Goal: Information Seeking & Learning: Learn about a topic

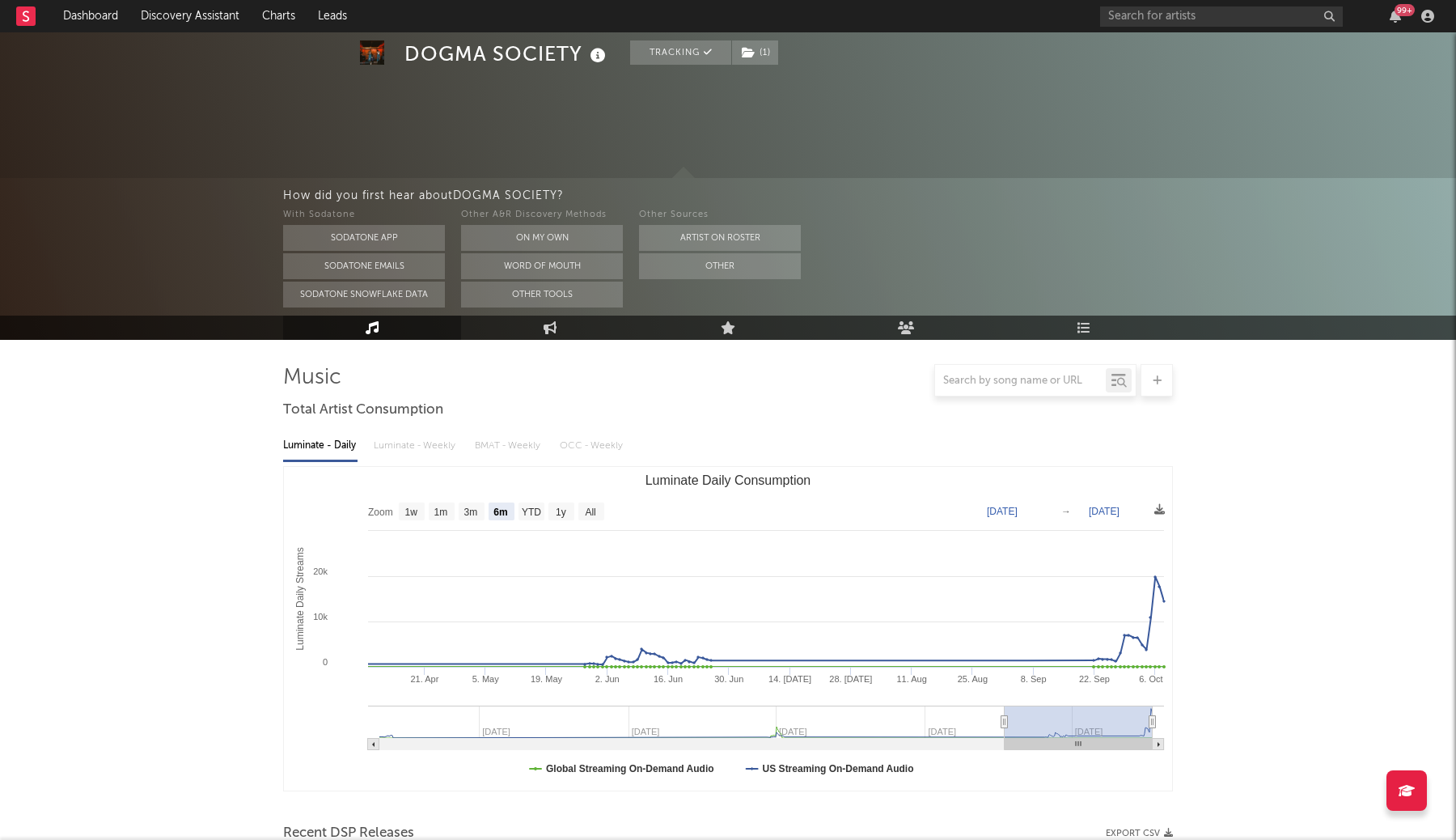
select select "6m"
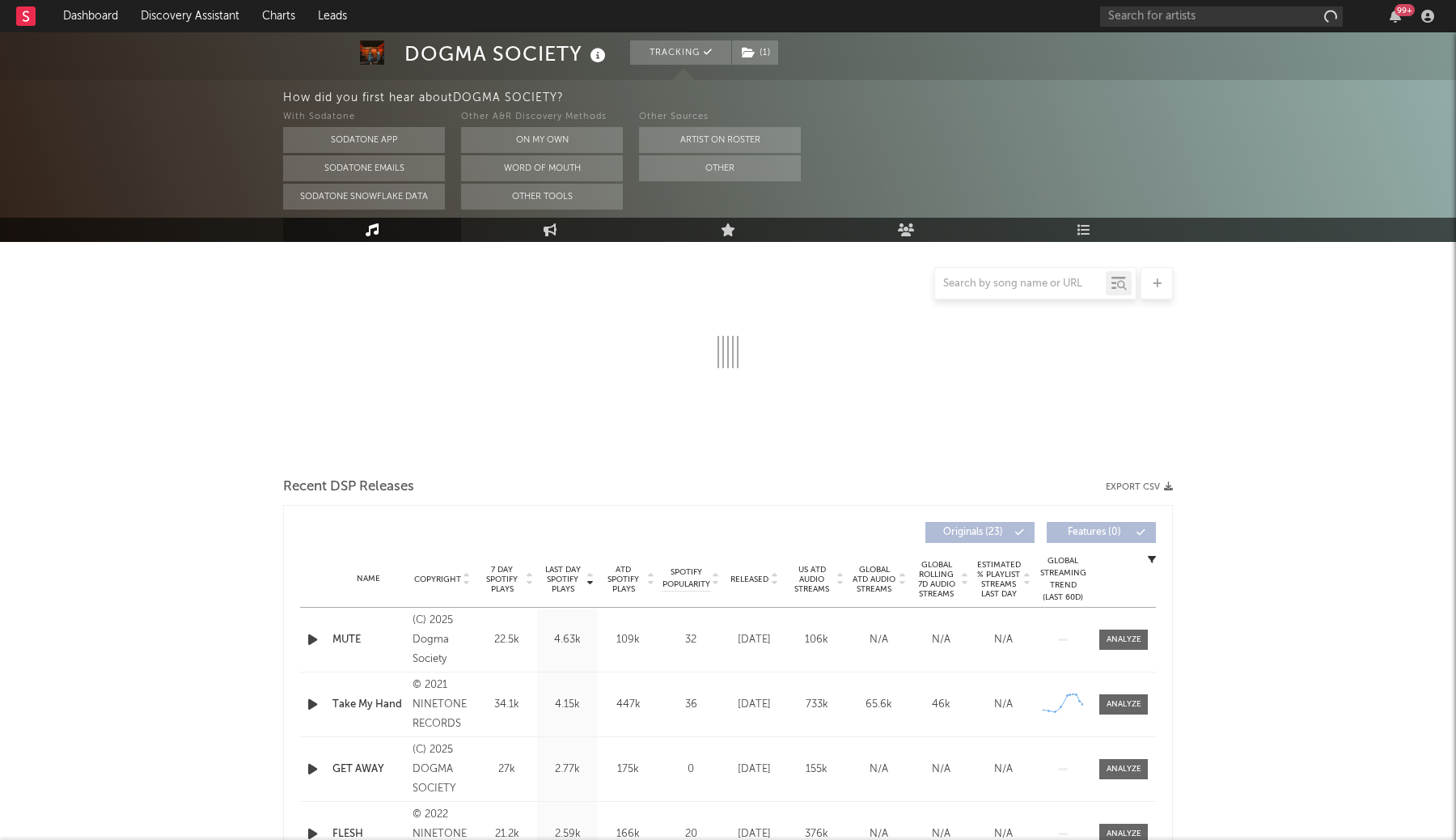
select select "6m"
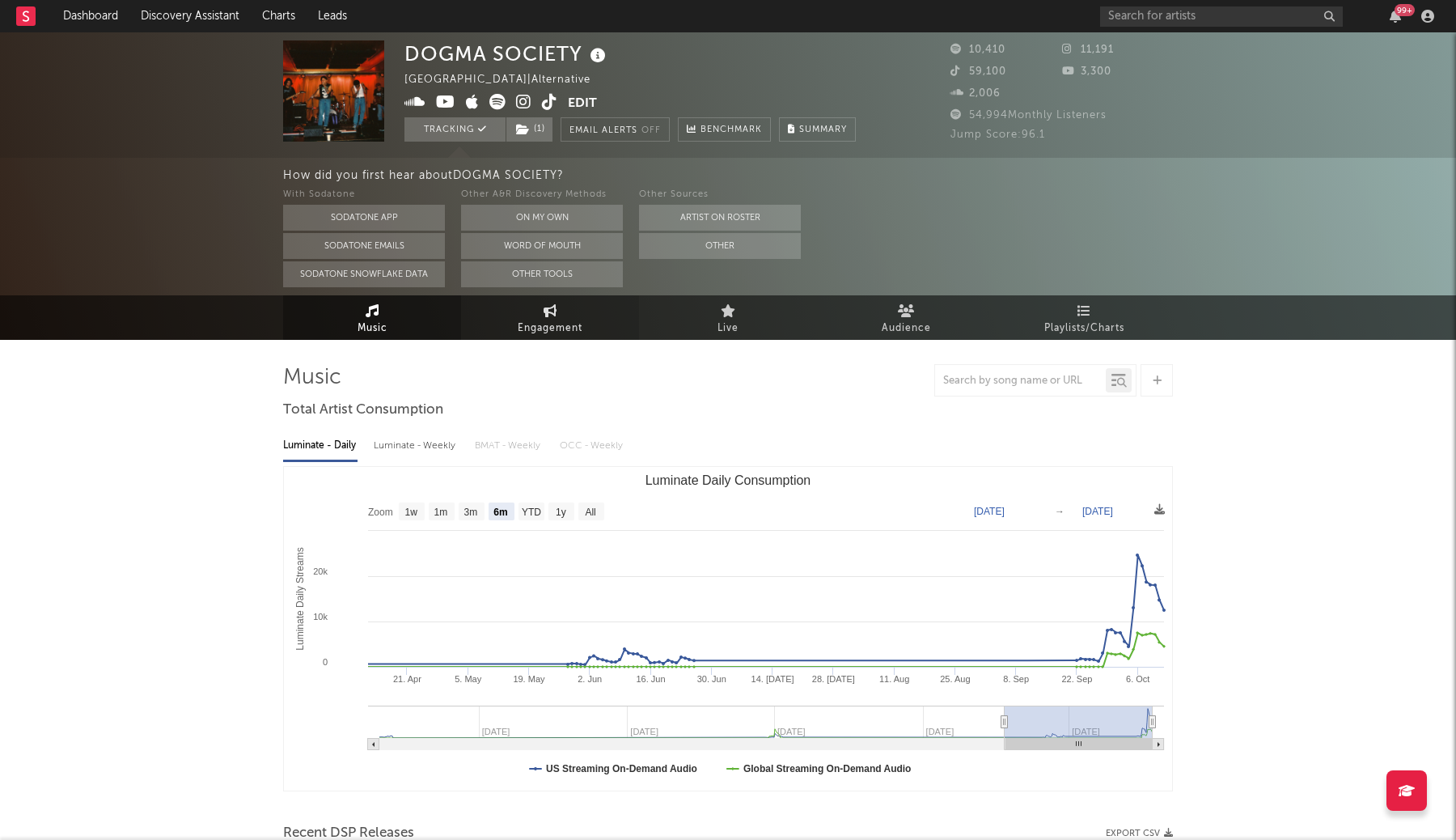
click at [522, 312] on link "Engagement" at bounding box center [550, 318] width 178 height 45
select select "1w"
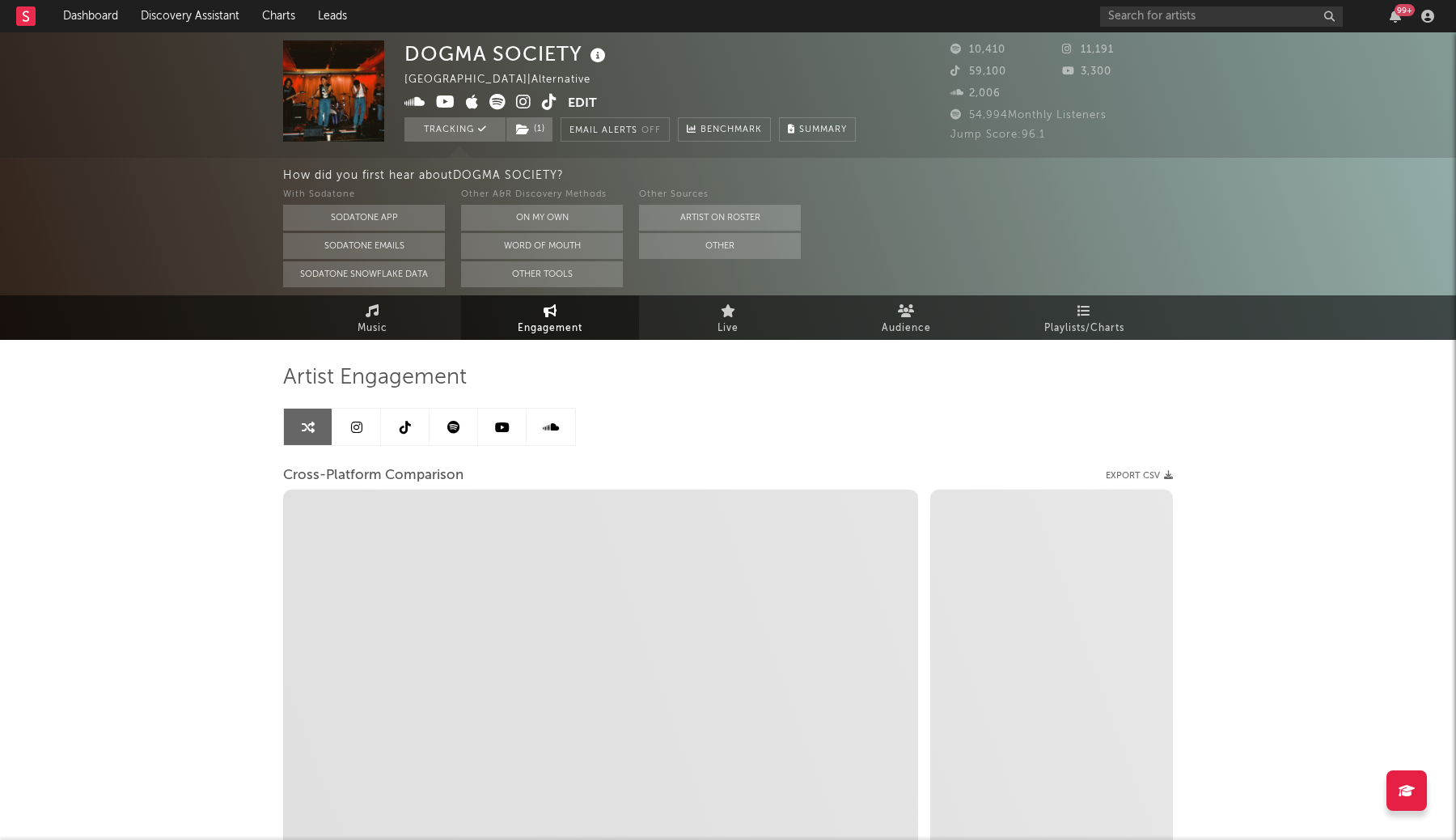
select select "1m"
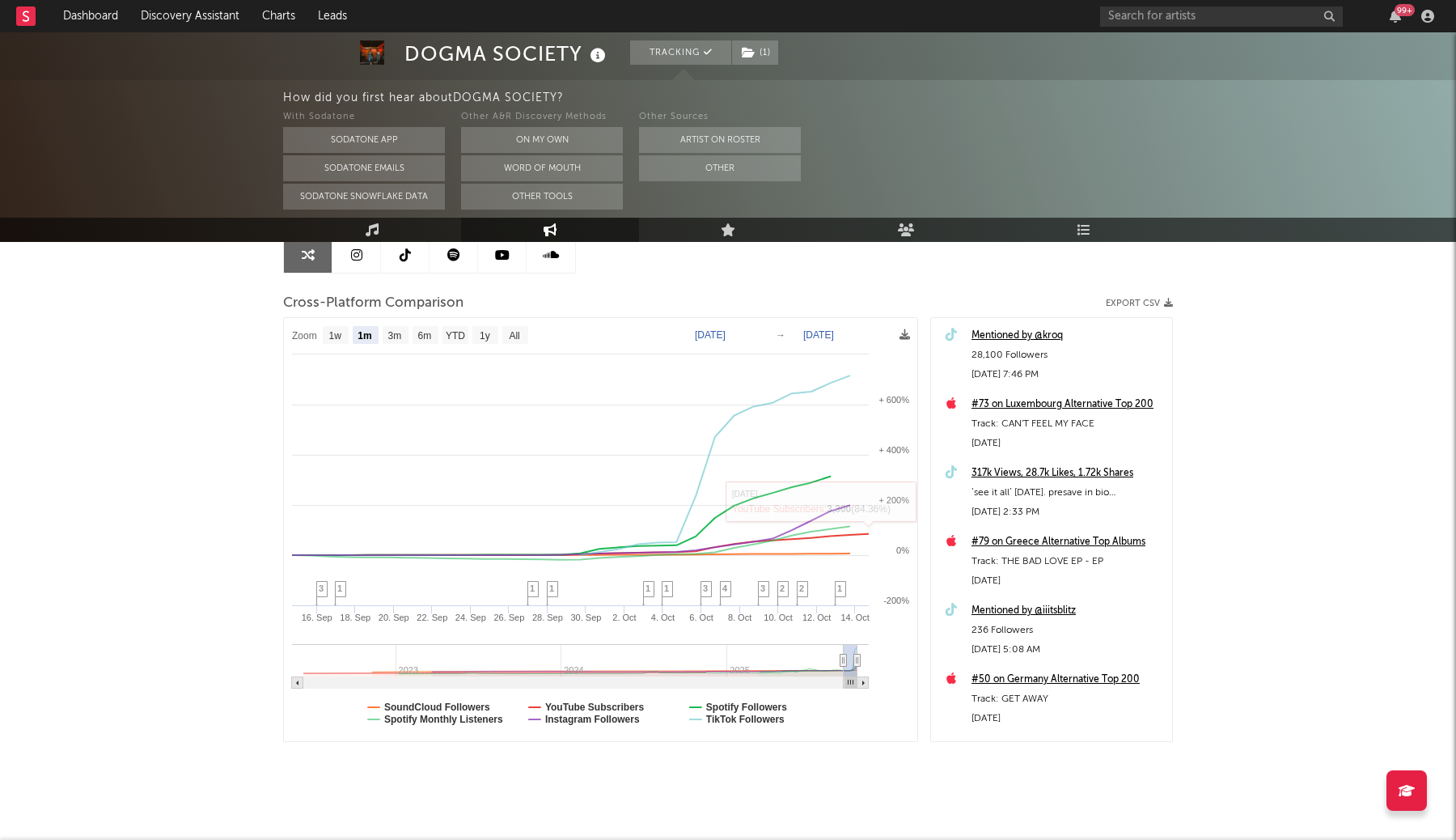
scroll to position [187, 0]
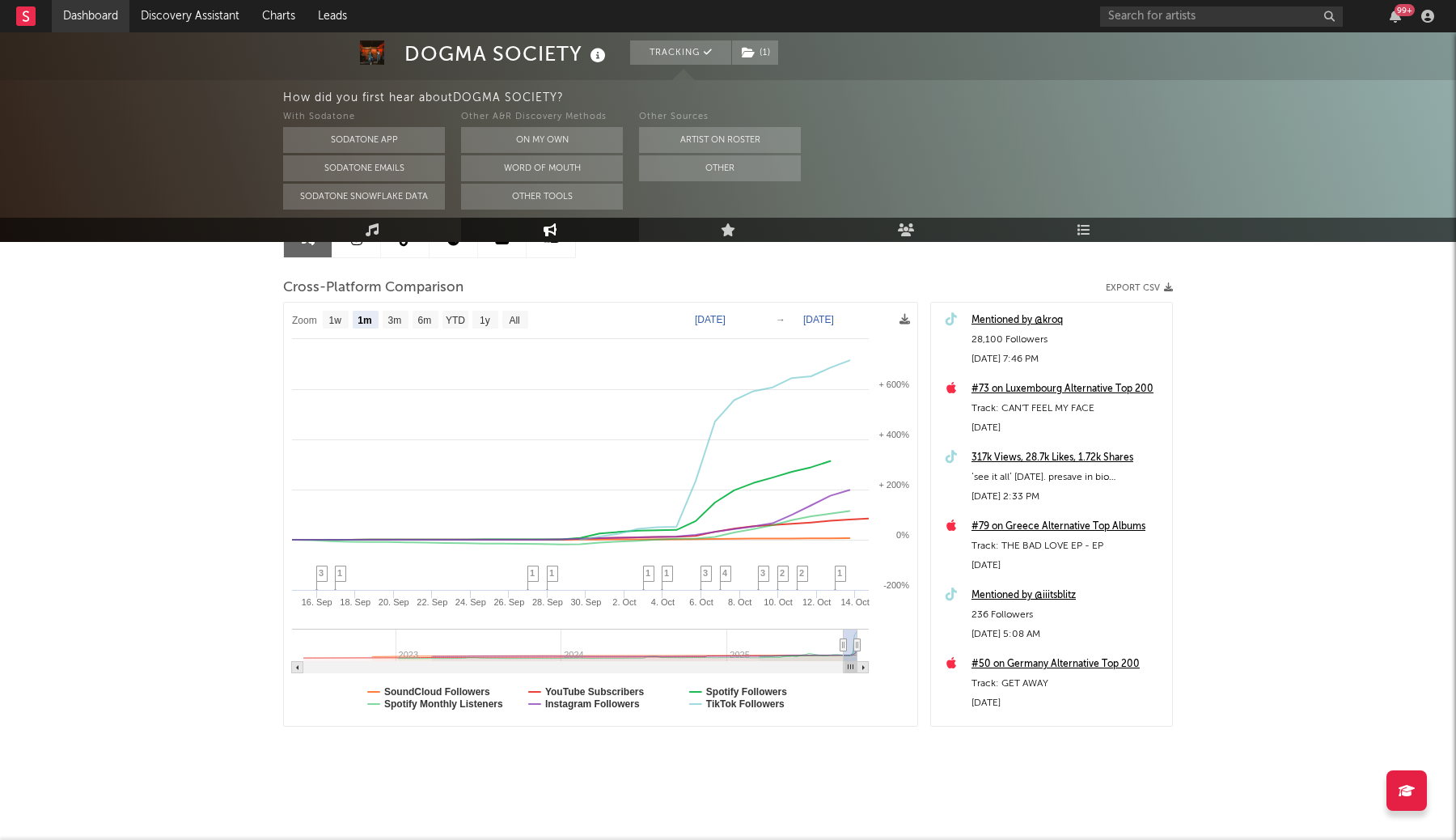
click at [102, 14] on link "Dashboard" at bounding box center [90, 16] width 78 height 32
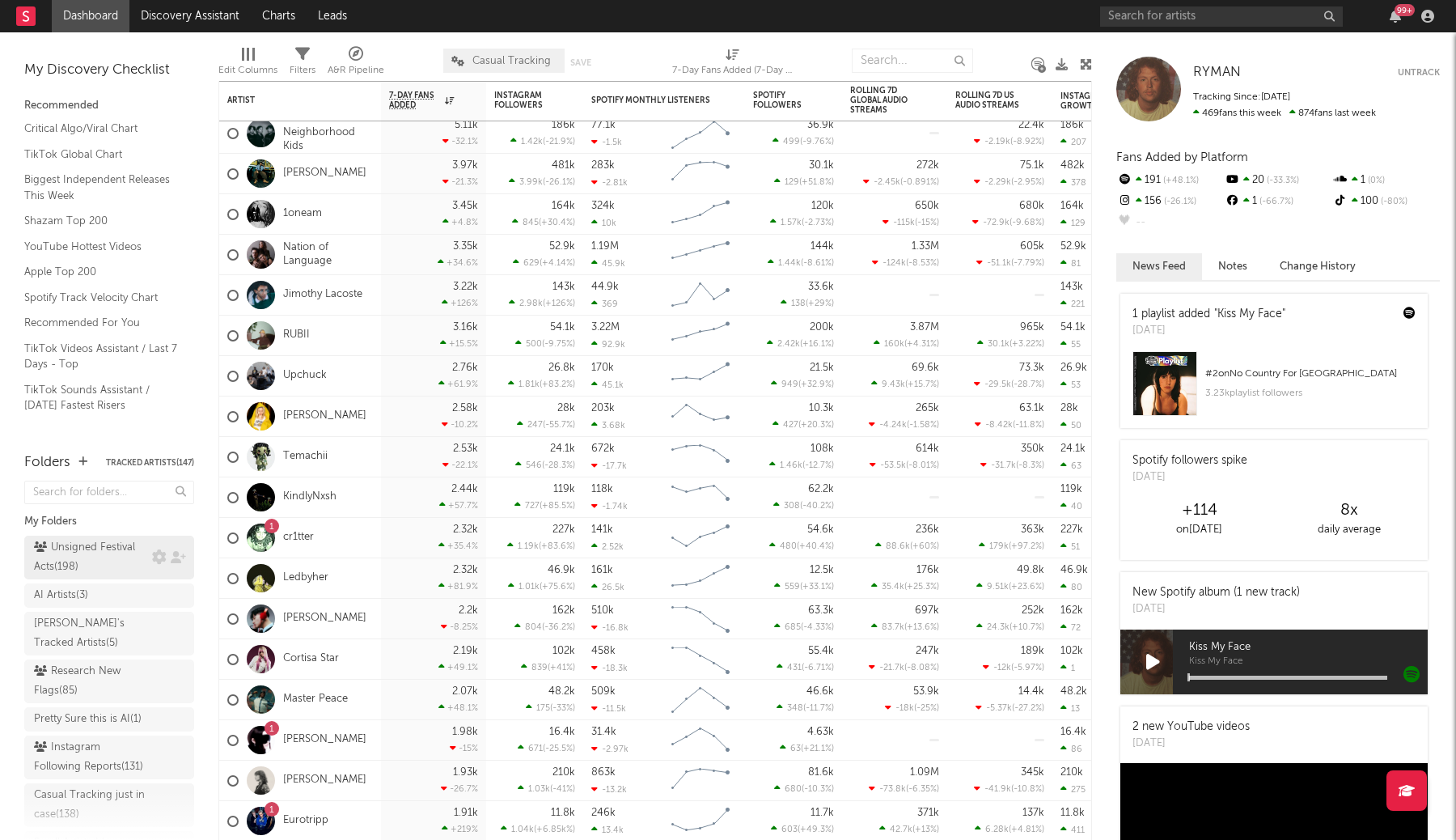
click at [125, 561] on div "Unsigned Festival Acts ( 198 )" at bounding box center [91, 558] width 114 height 39
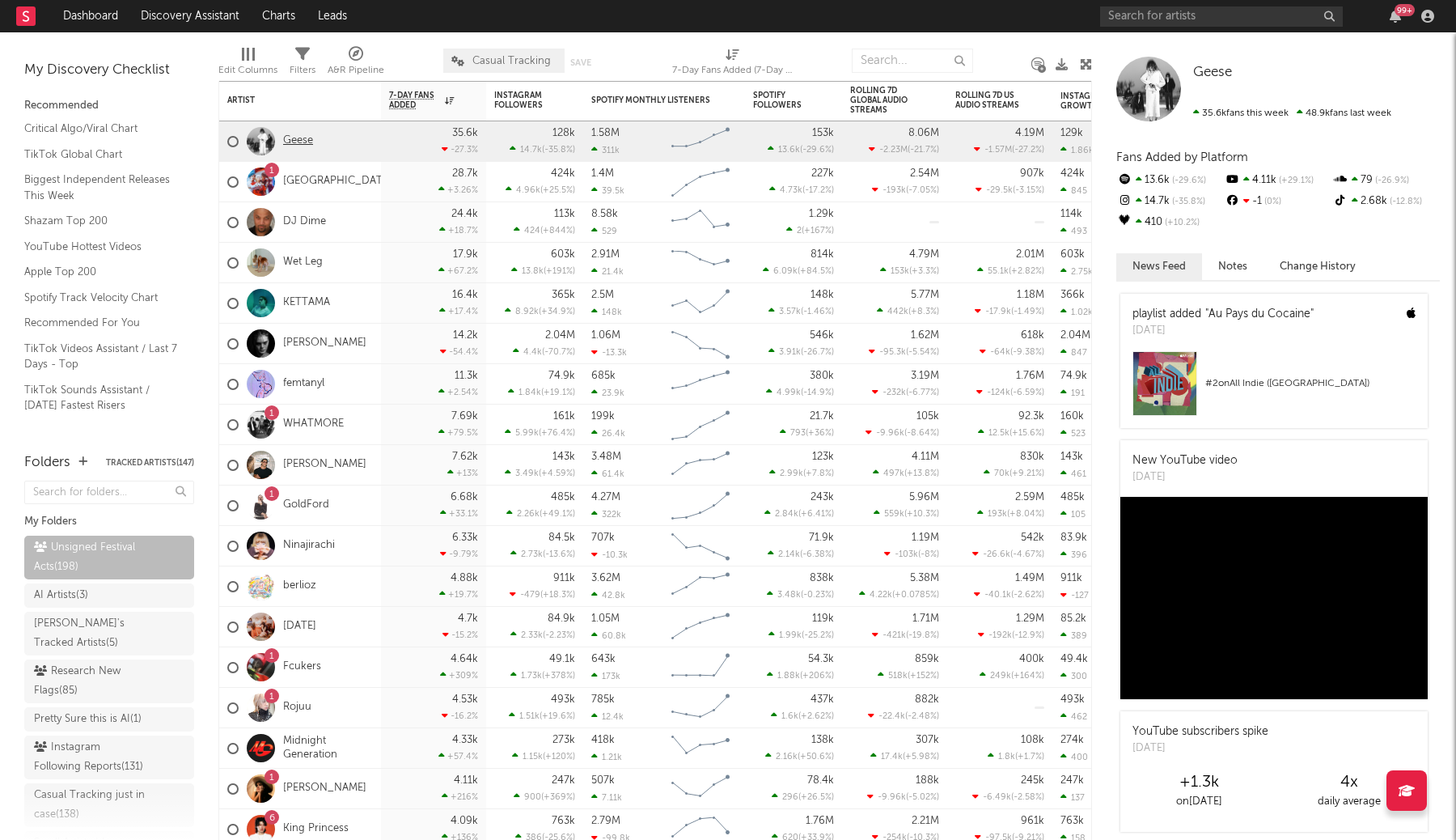
click at [298, 137] on link "Geese" at bounding box center [298, 141] width 30 height 13
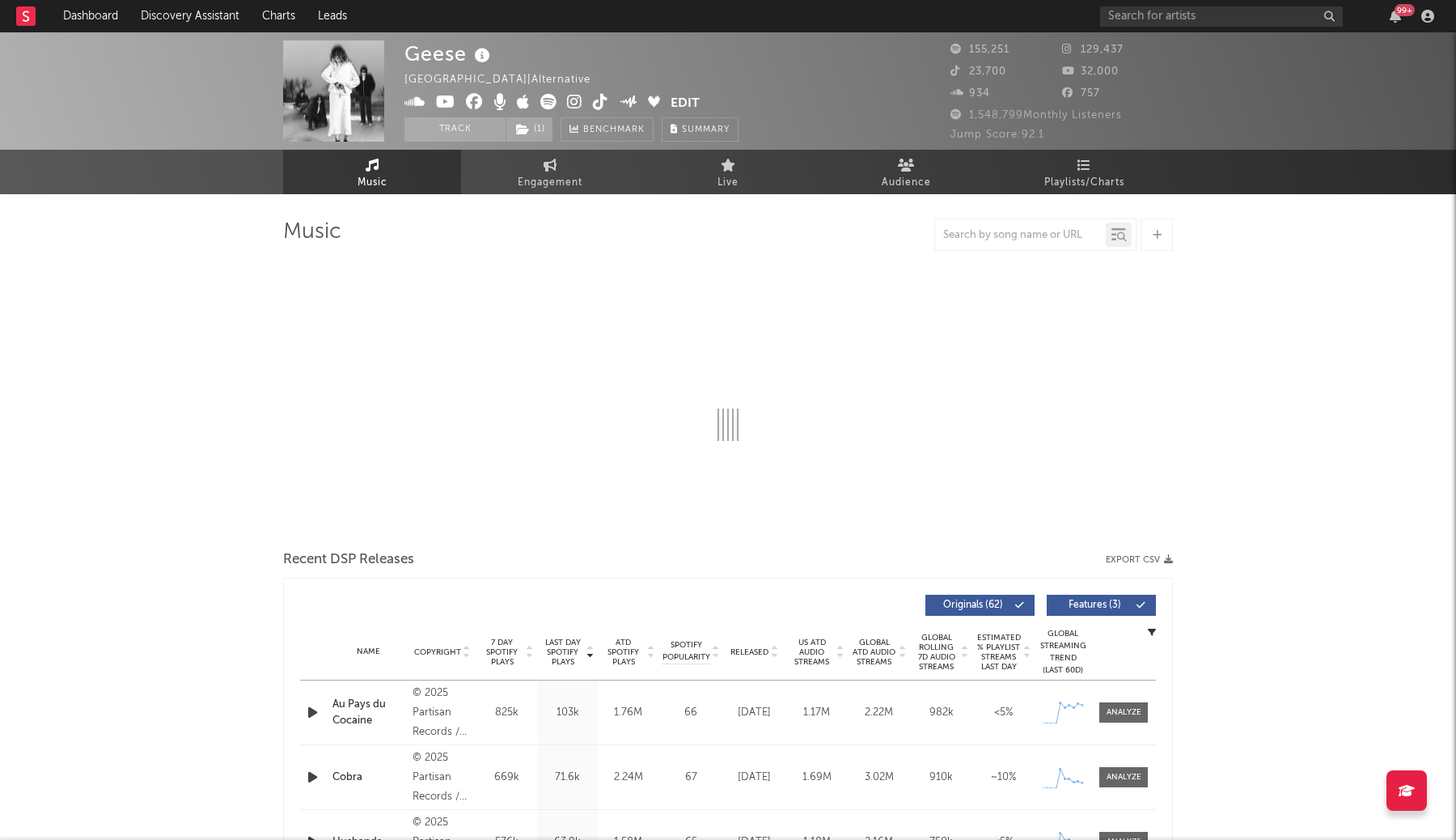
select select "6m"
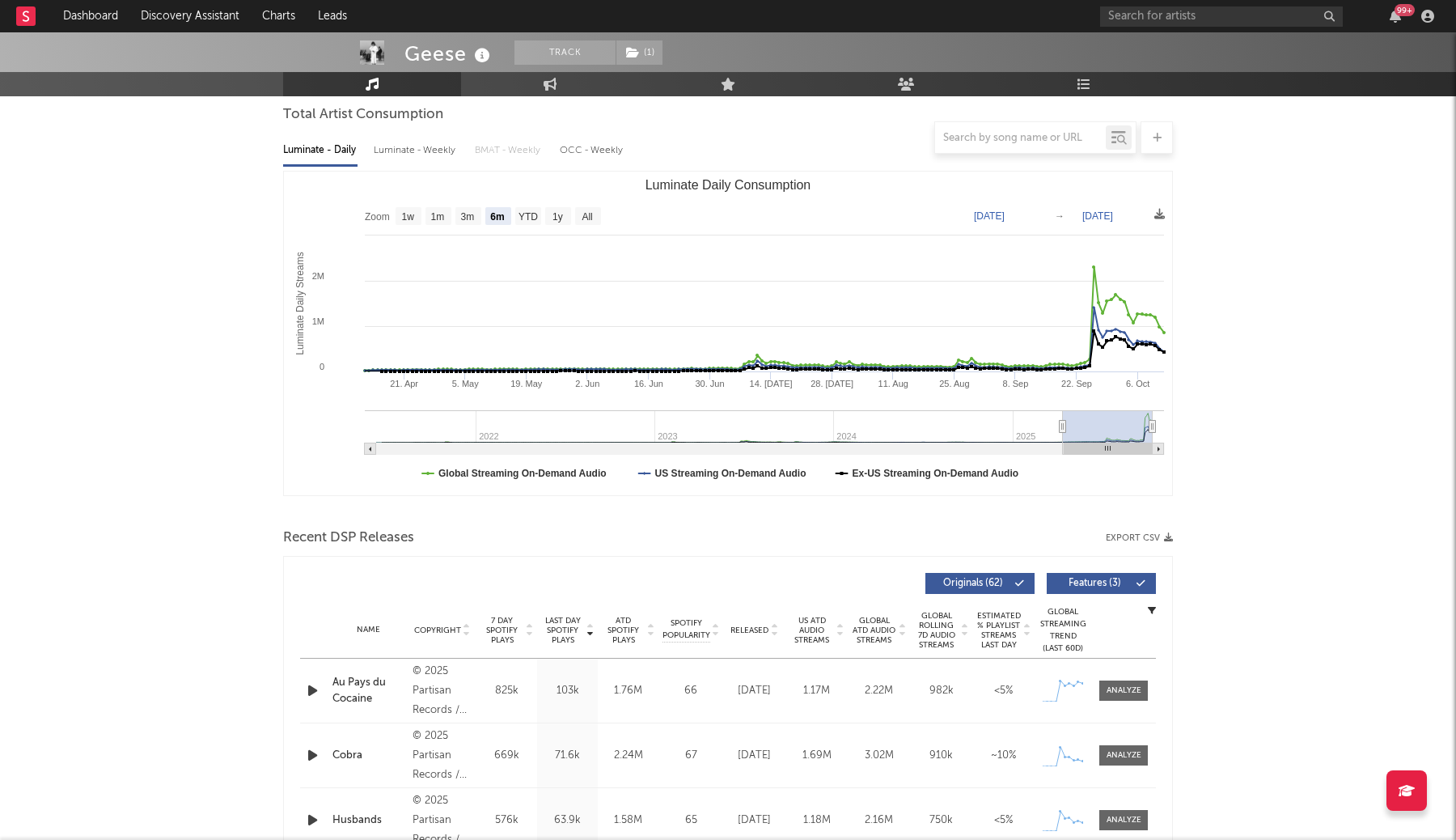
select select "6m"
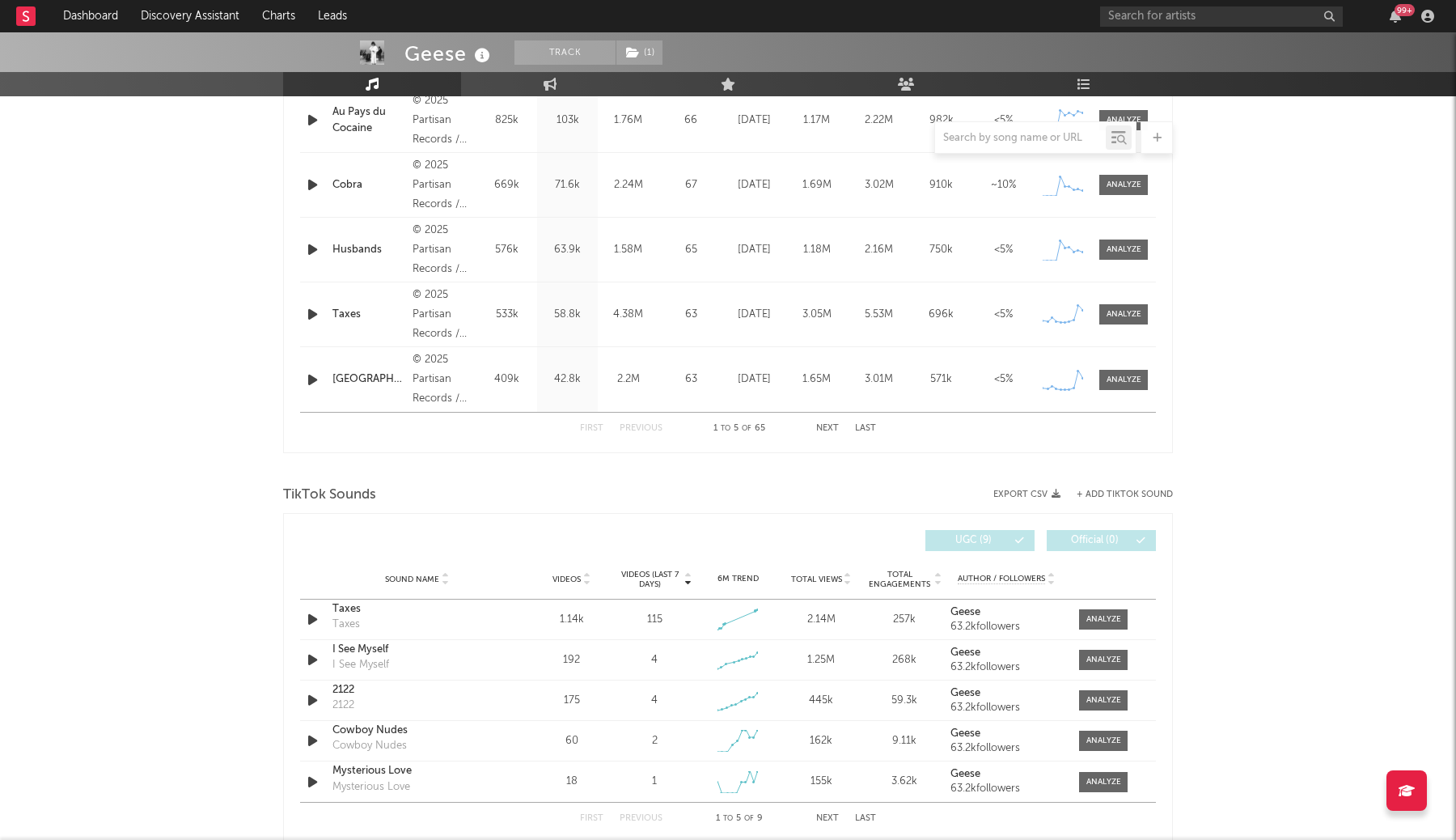
scroll to position [714, 0]
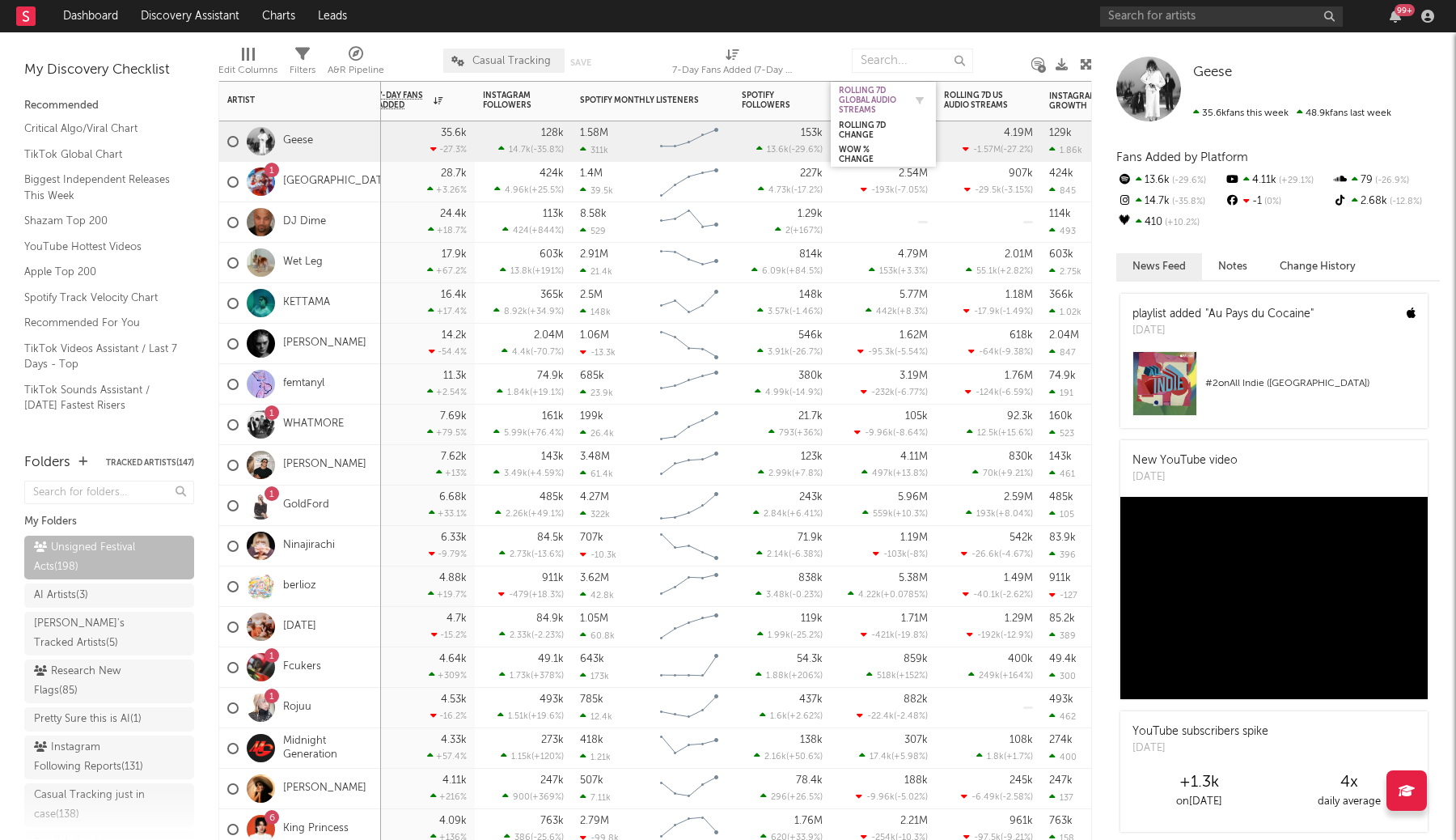
click at [885, 98] on div "Rolling 7D Global Audio Streams" at bounding box center [871, 100] width 65 height 29
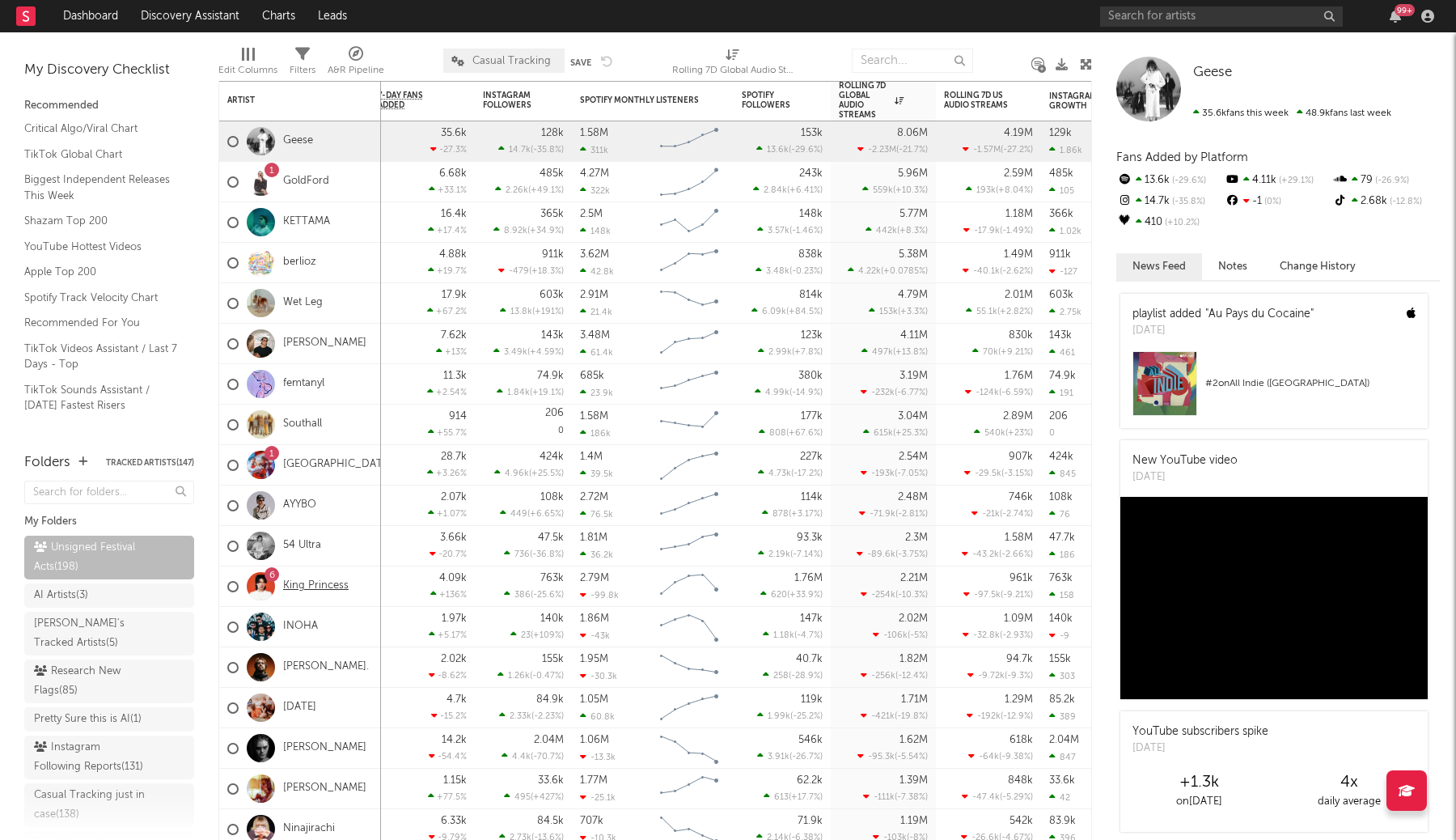
click at [305, 587] on link "King Princess" at bounding box center [315, 586] width 65 height 13
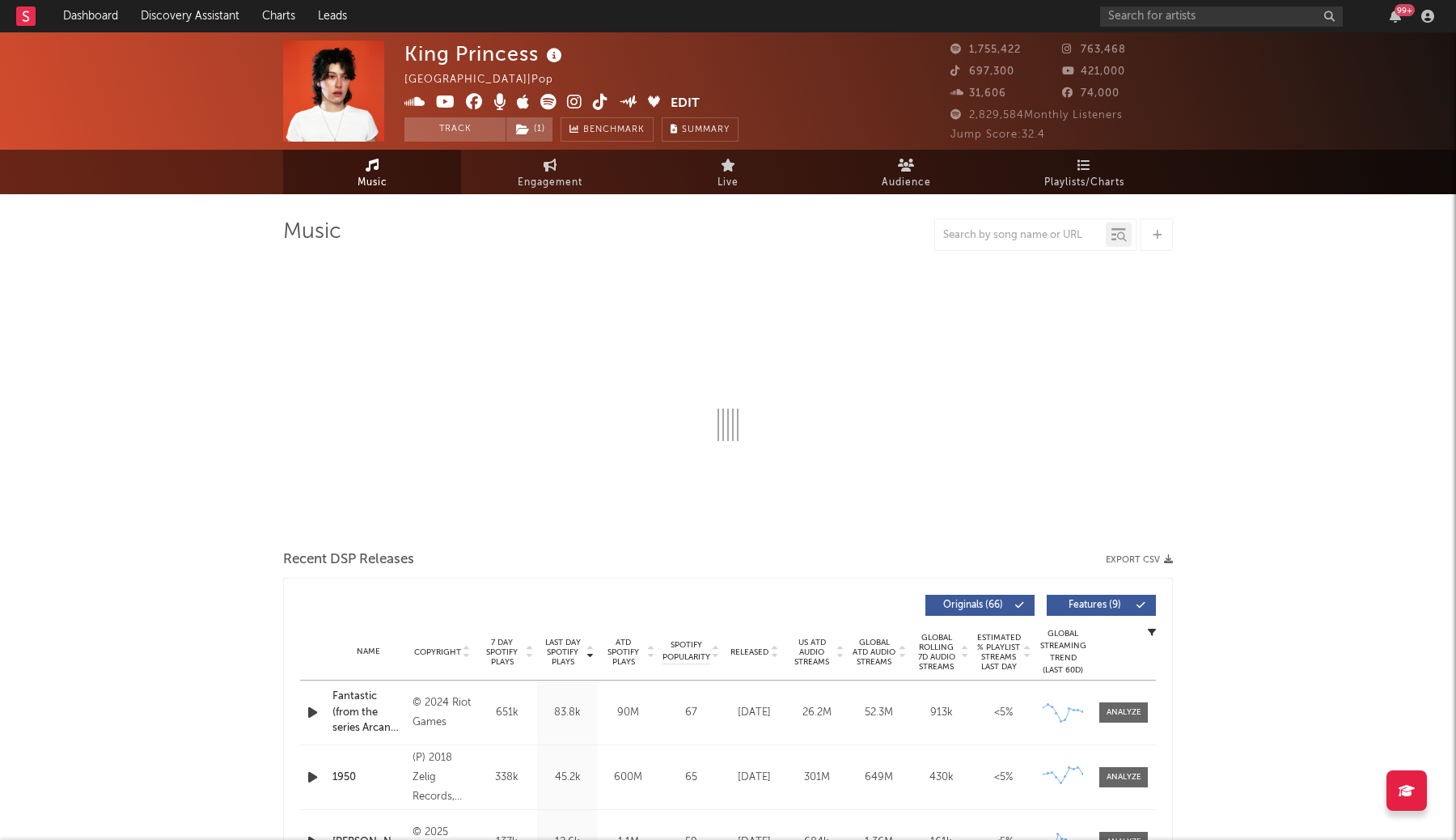
select select "6m"
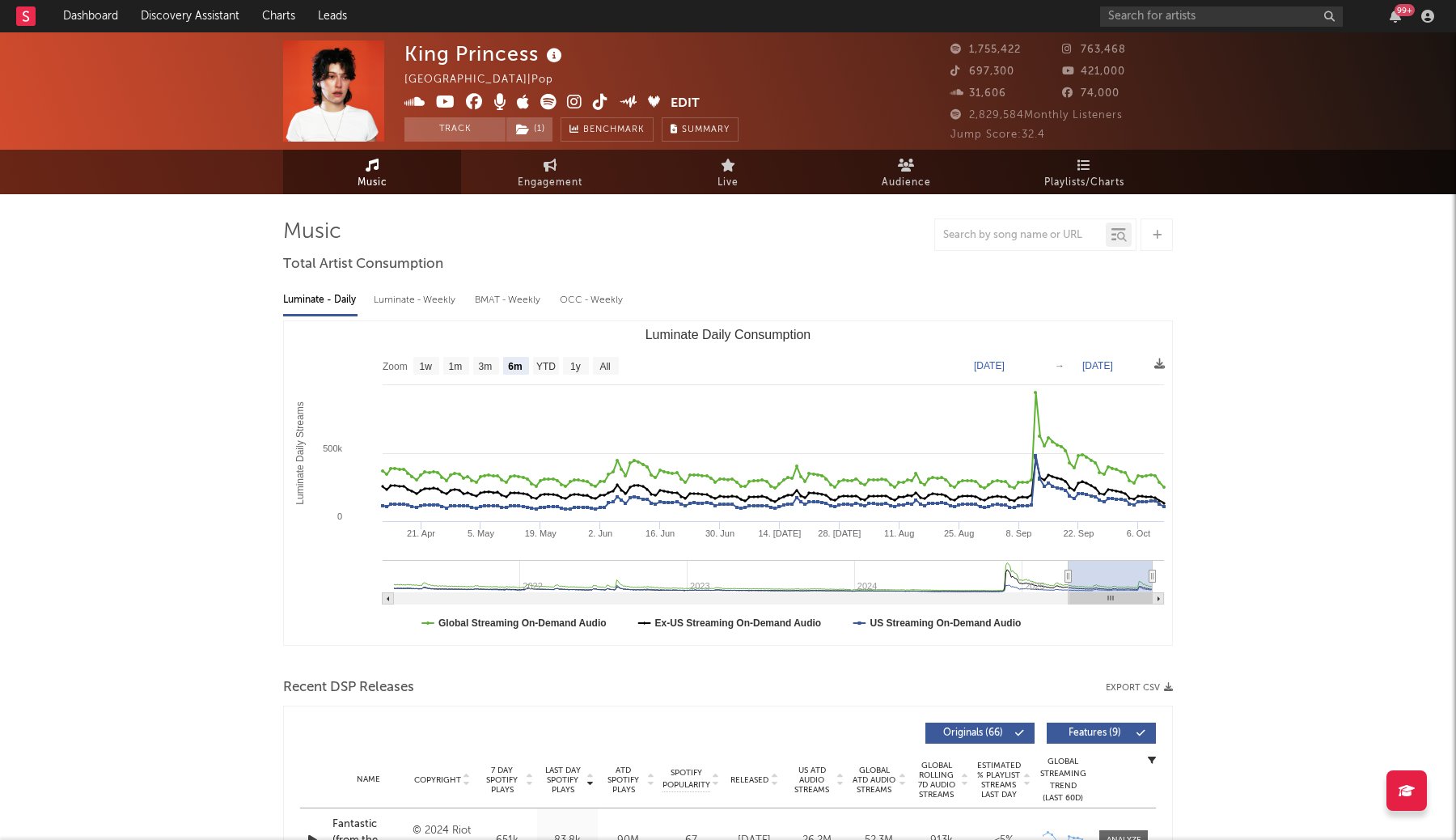
select select "6m"
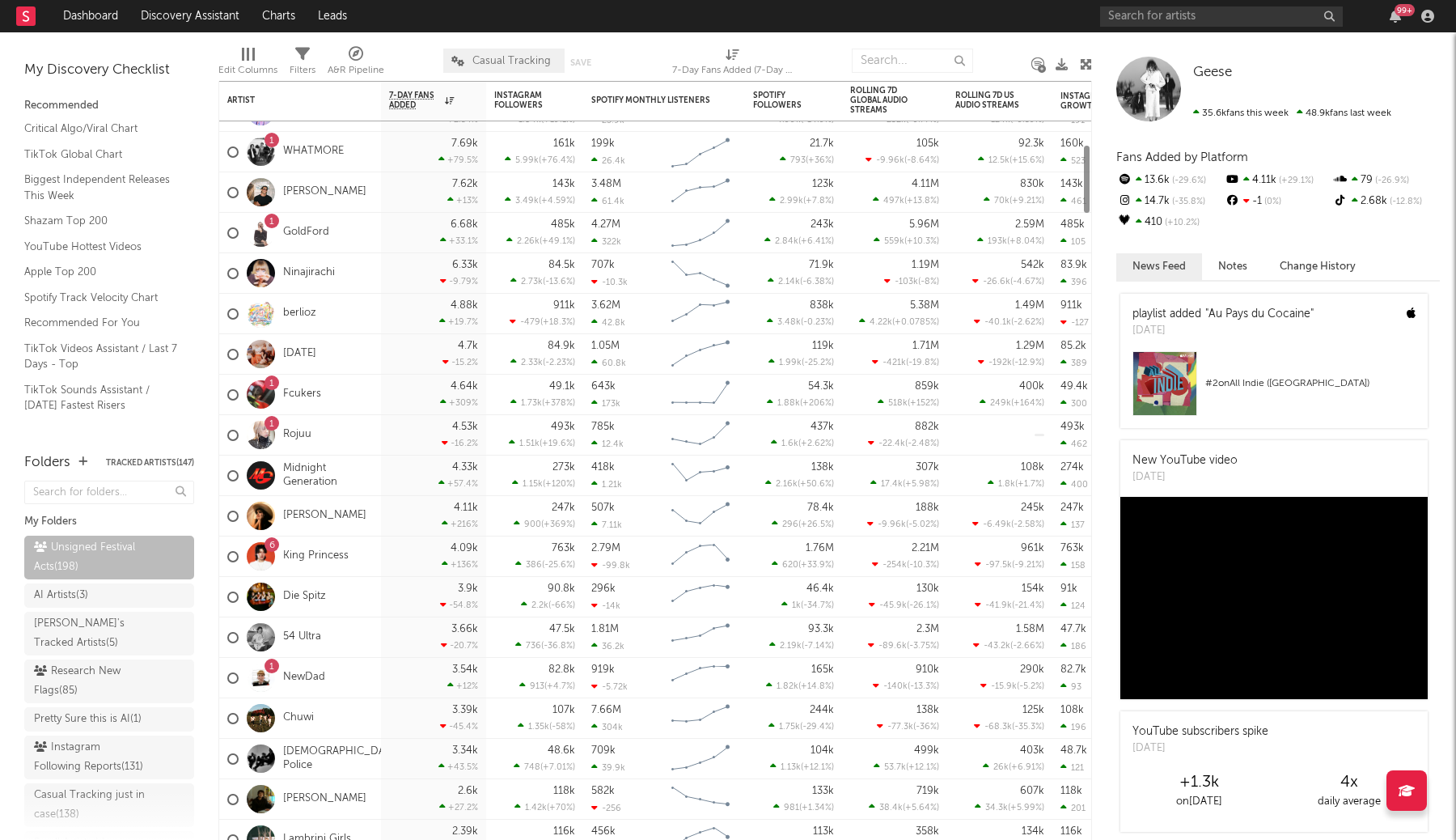
click at [264, 555] on div at bounding box center [261, 556] width 29 height 29
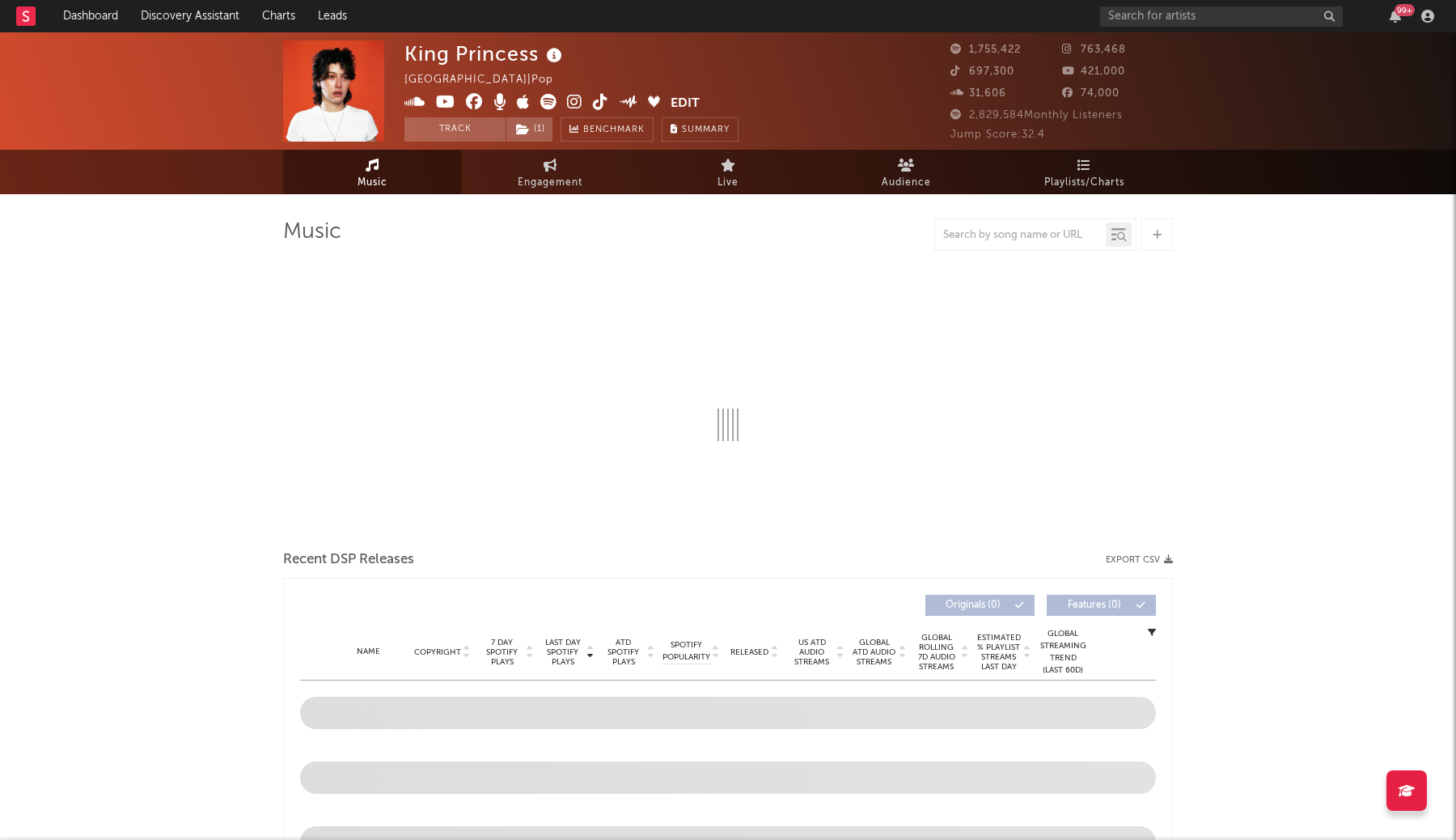
select select "6m"
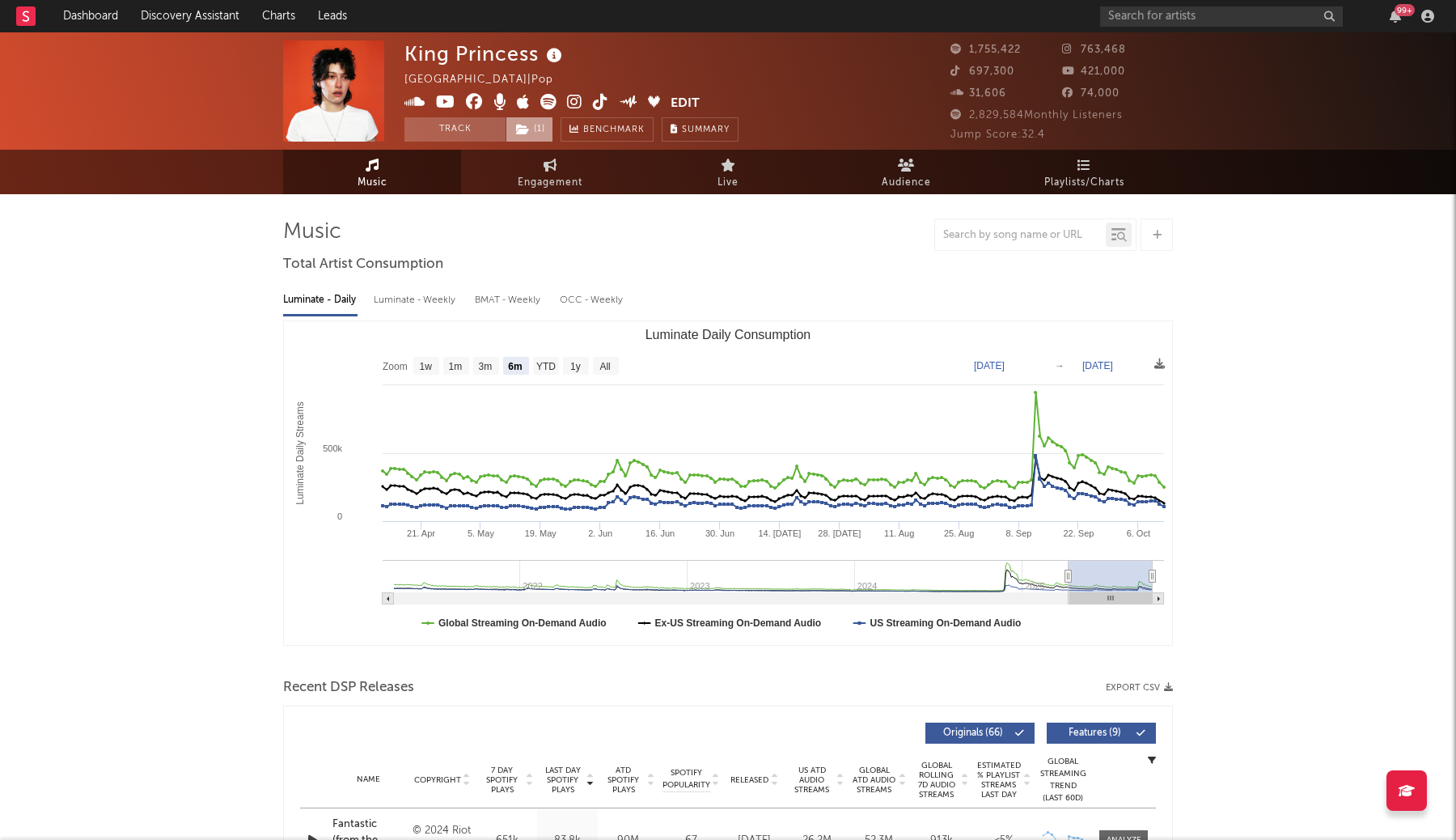
click at [507, 129] on span "( 1 )" at bounding box center [529, 129] width 47 height 24
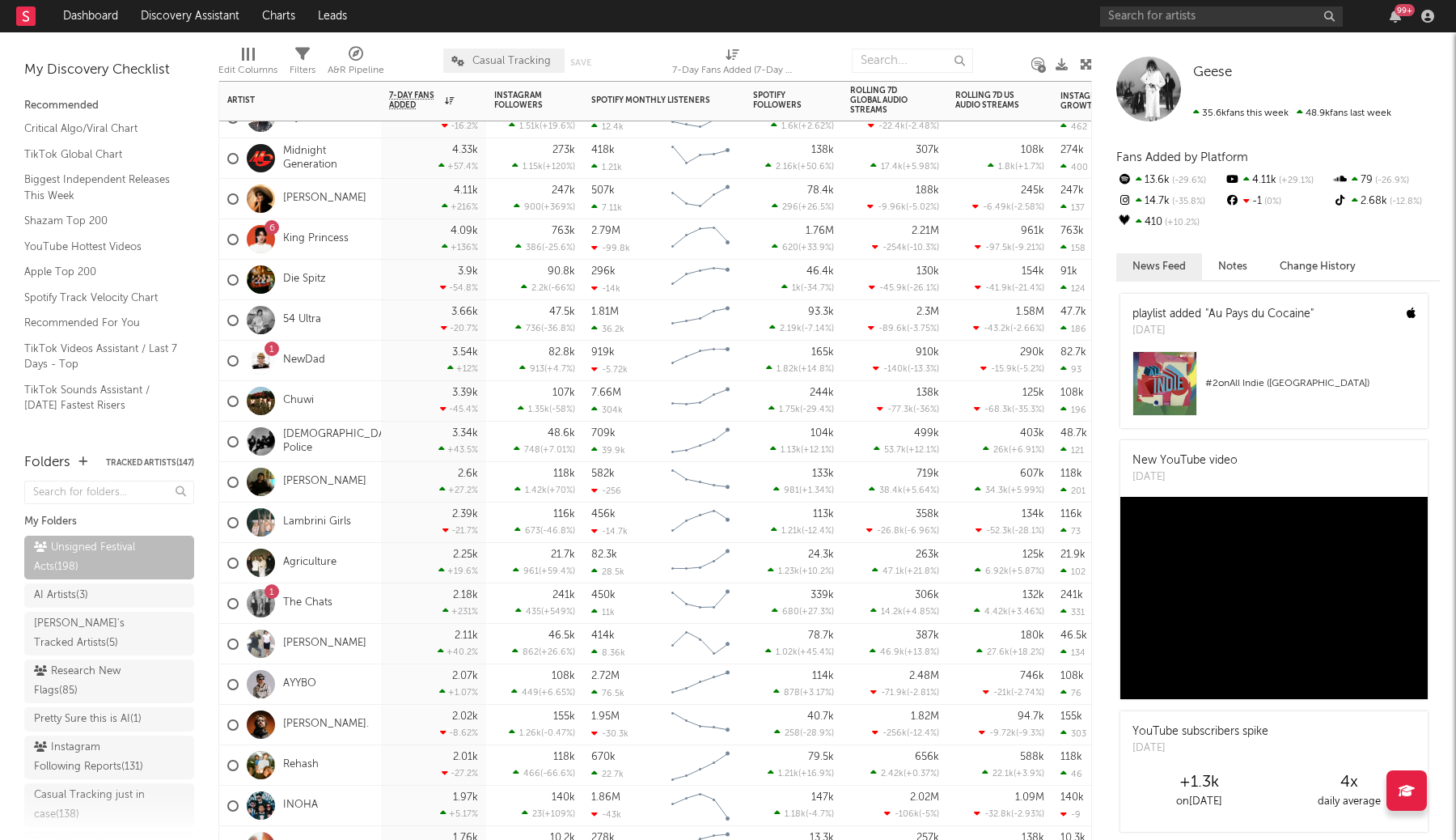
click at [367, 237] on div "6 King Princess" at bounding box center [300, 239] width 161 height 40
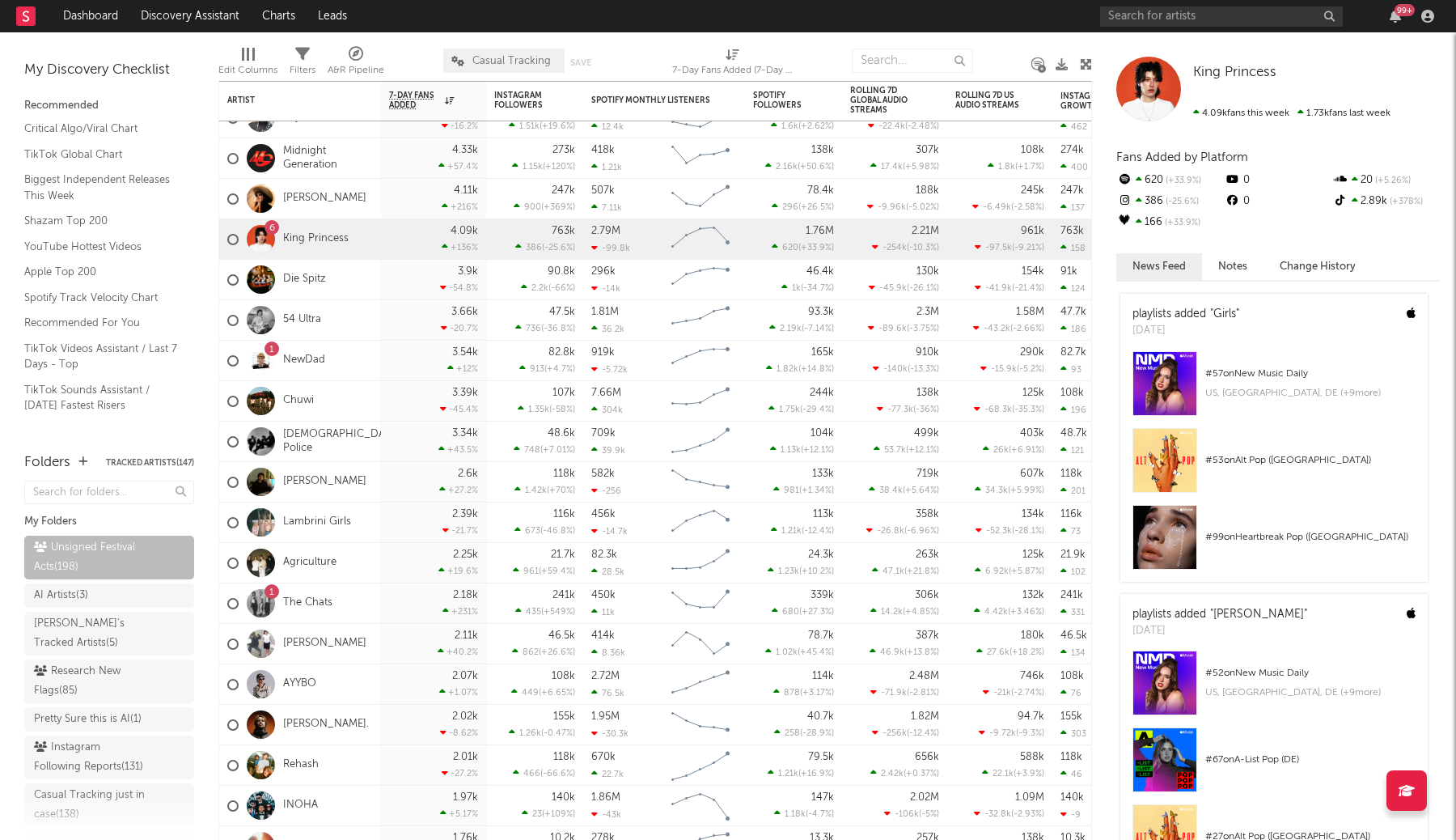
click at [1234, 269] on button "Notes" at bounding box center [1232, 267] width 62 height 27
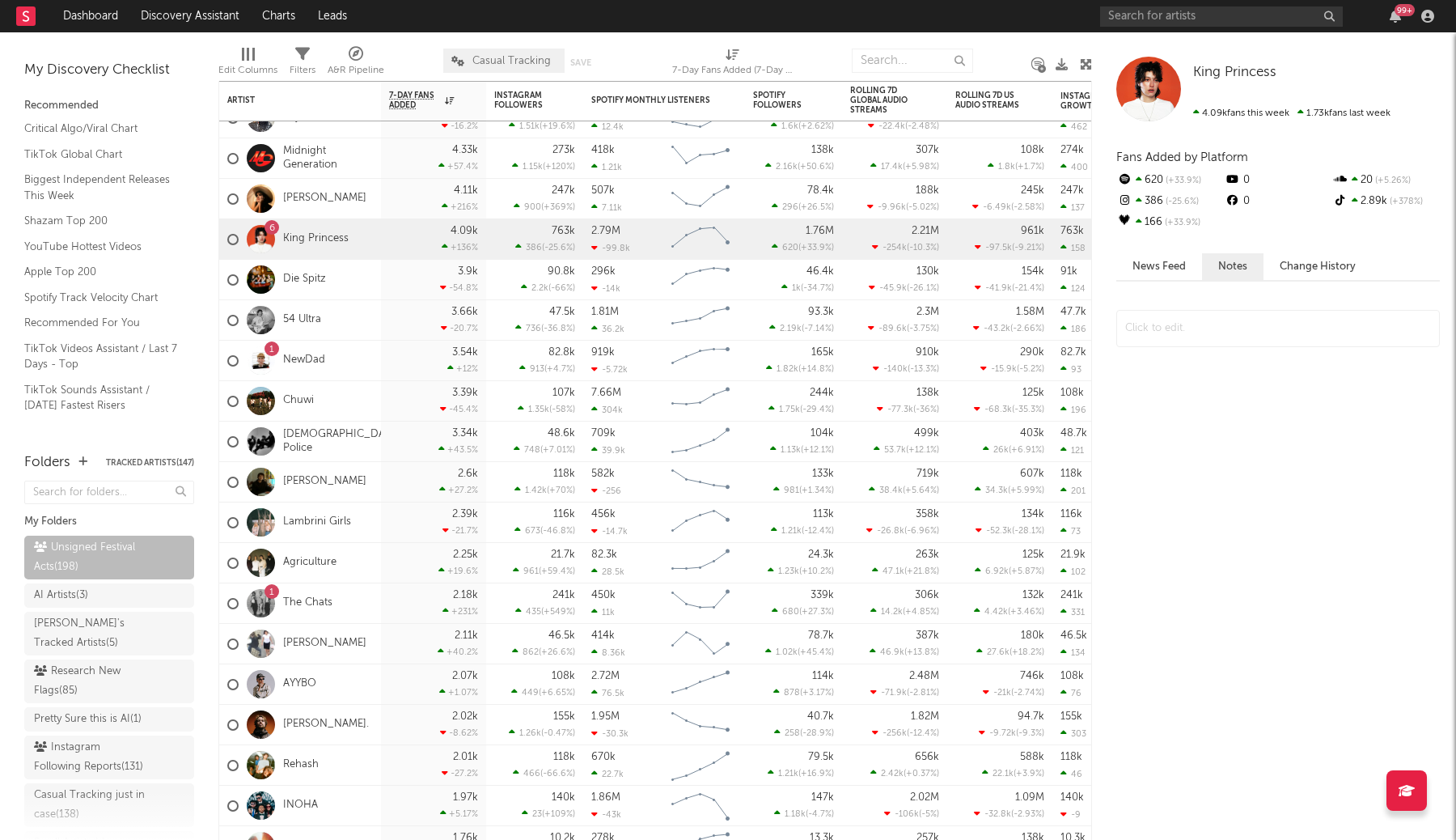
click at [1303, 264] on button "Change History" at bounding box center [1317, 267] width 108 height 27
click at [1165, 268] on button "News Feed" at bounding box center [1159, 267] width 86 height 27
